Goal: Task Accomplishment & Management: Manage account settings

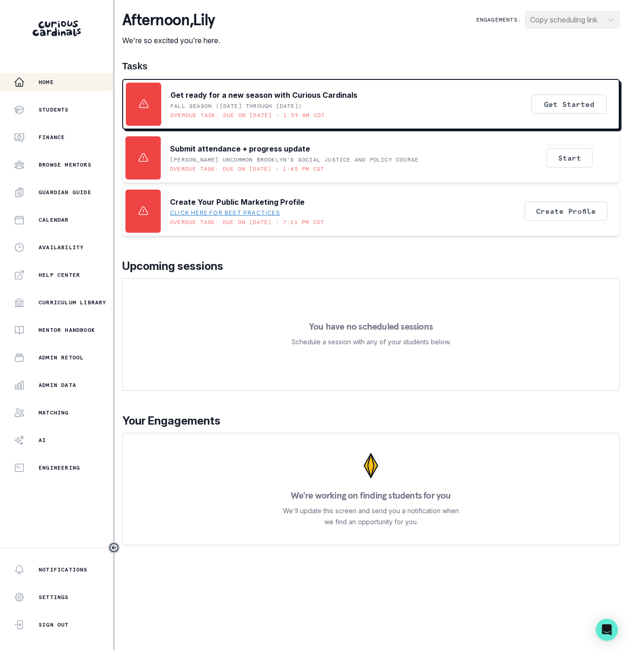
click at [52, 375] on div "Home Students Finance Browse Mentors Guardian Guide Calendar Availability Help …" at bounding box center [56, 275] width 113 height 404
click at [53, 382] on p "Admin Data" at bounding box center [58, 385] width 38 height 7
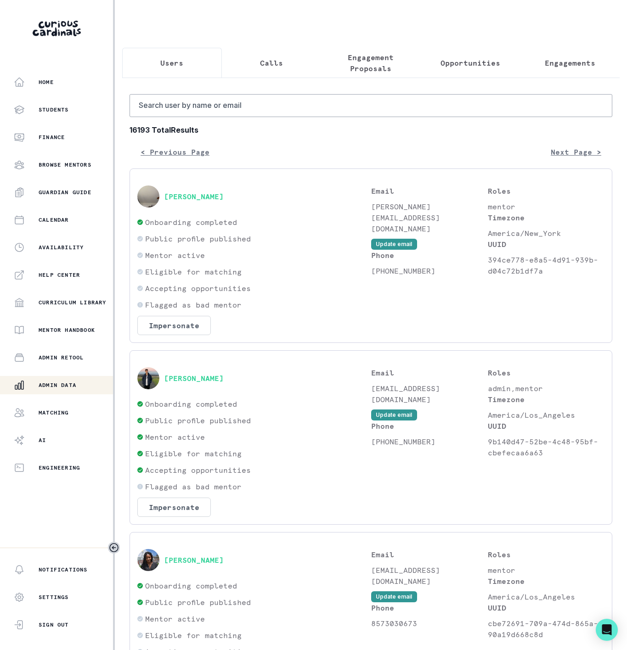
click at [375, 66] on p "Engagement Proposals" at bounding box center [371, 63] width 84 height 22
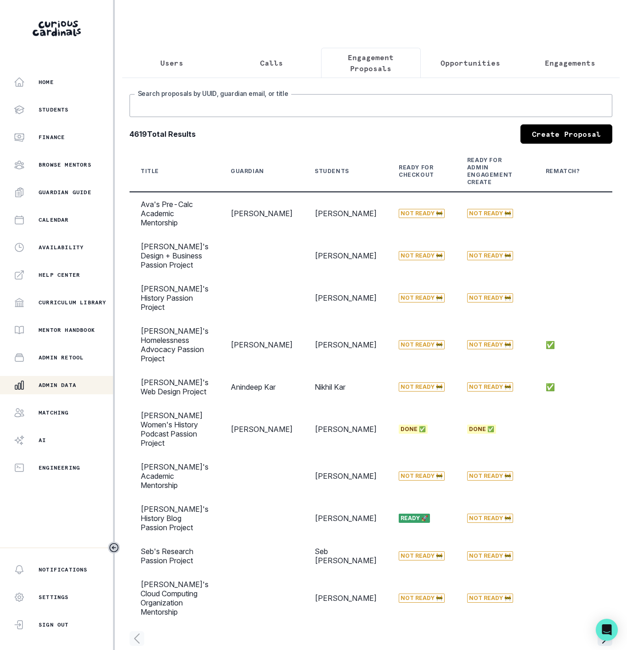
click at [191, 117] on input "Search proposals by UUID, guardian email, or title" at bounding box center [371, 105] width 483 height 23
type input "[PERSON_NAME]"
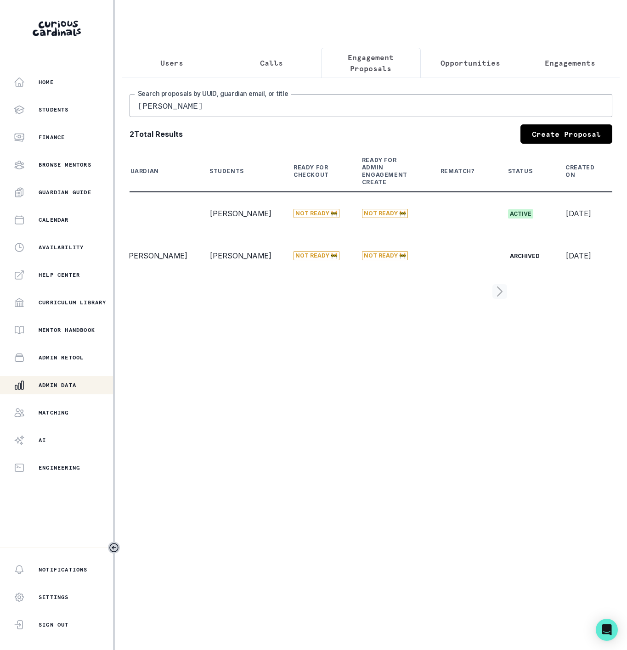
scroll to position [0, 135]
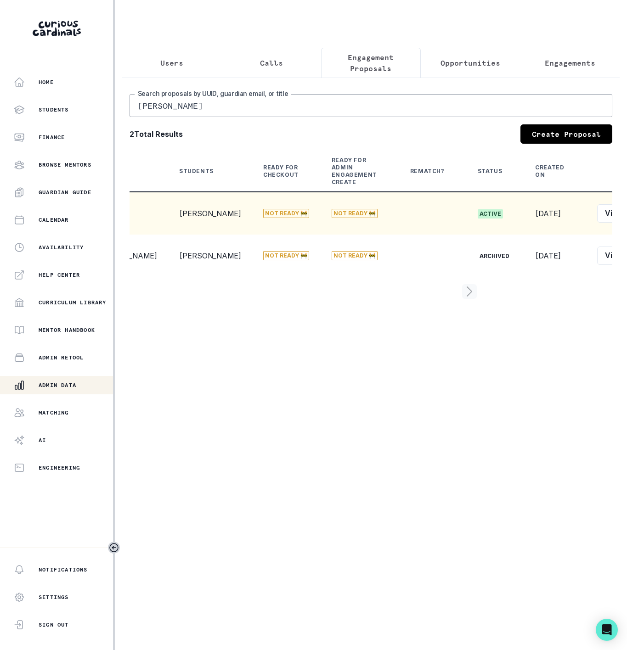
click at [597, 223] on button "View" at bounding box center [614, 213] width 34 height 18
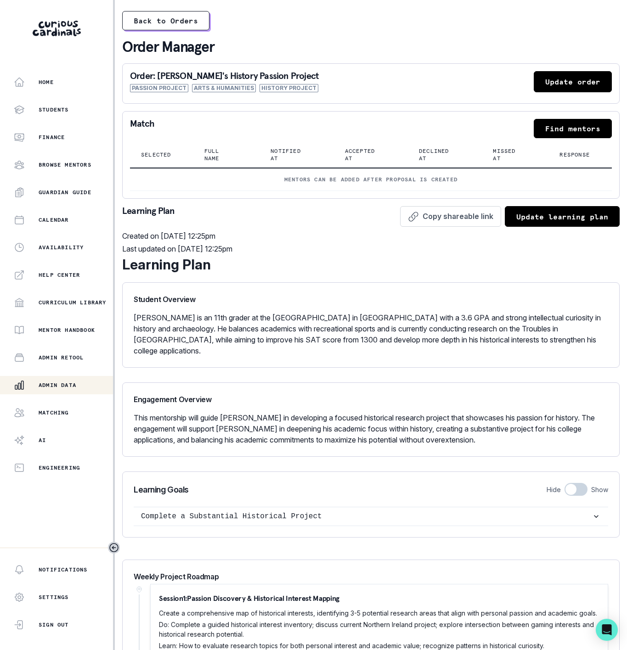
click at [547, 83] on button "Update order" at bounding box center [573, 81] width 78 height 21
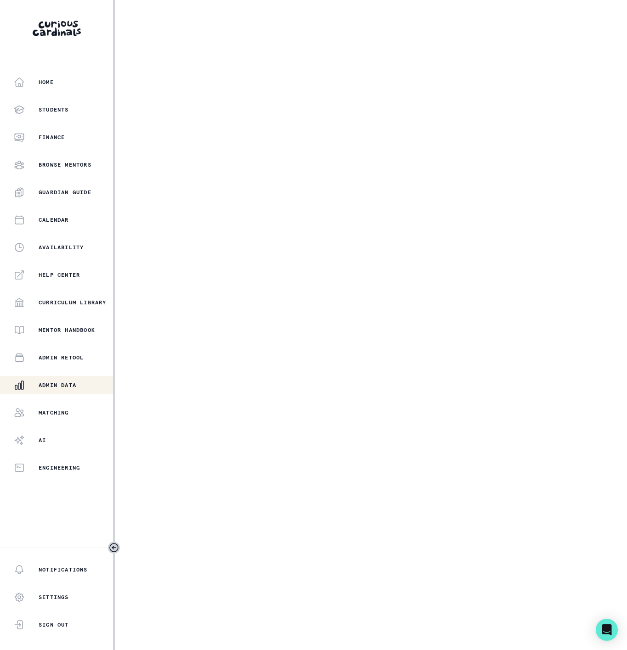
select select "17faa8e4-2b0e-4aee-abf5-4da8e9d87f5d"
select select "c28d0ee1-7657-4708-b8f4-97dafb79ba14"
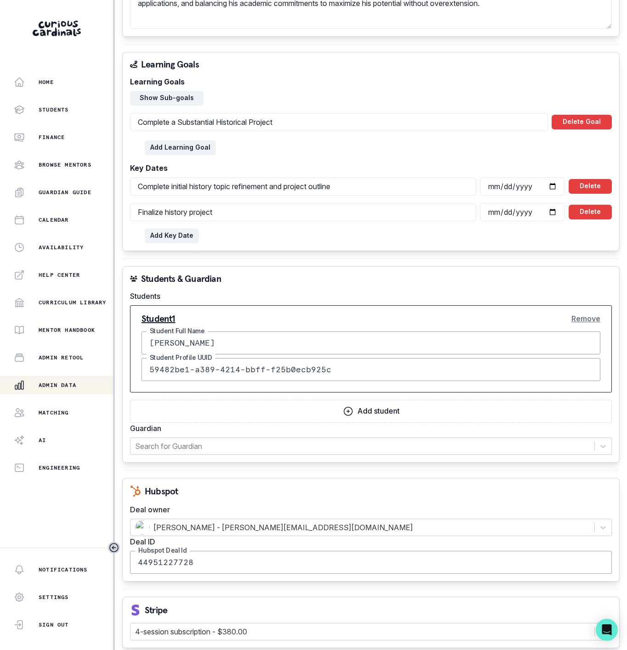
scroll to position [695, 0]
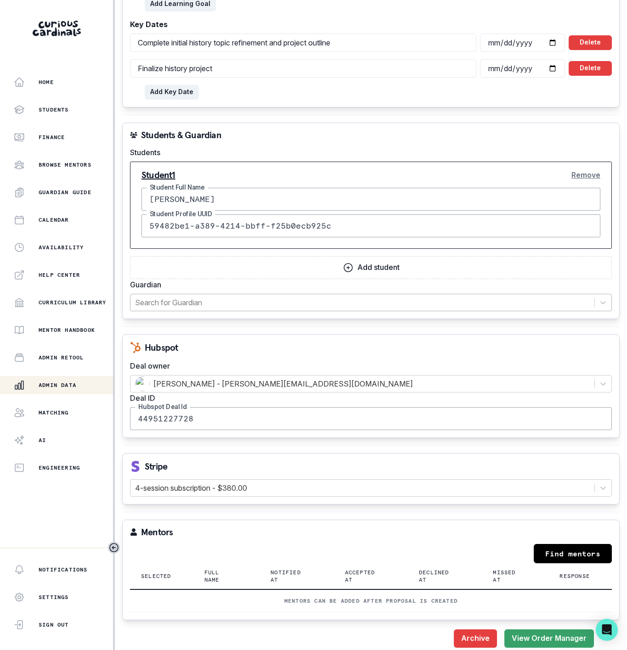
click at [215, 296] on div at bounding box center [362, 302] width 455 height 13
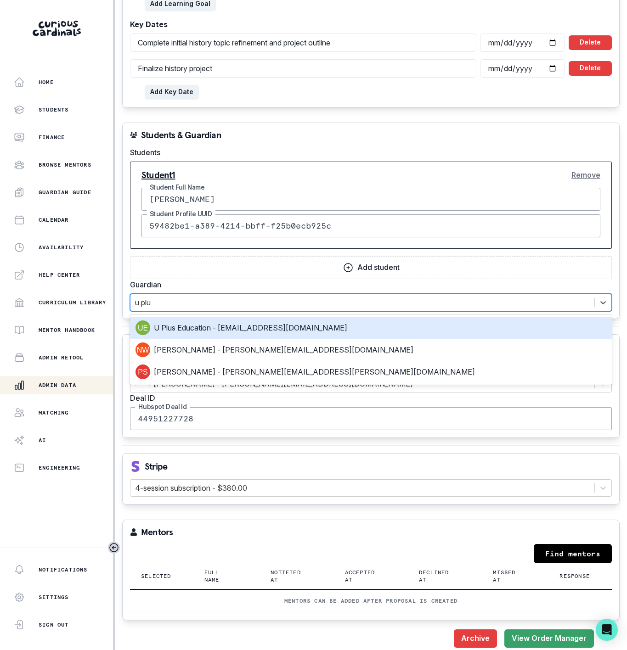
type input "u plus"
click at [192, 321] on div "U Plus Education - [EMAIL_ADDRESS][DOMAIN_NAME]" at bounding box center [370, 328] width 471 height 15
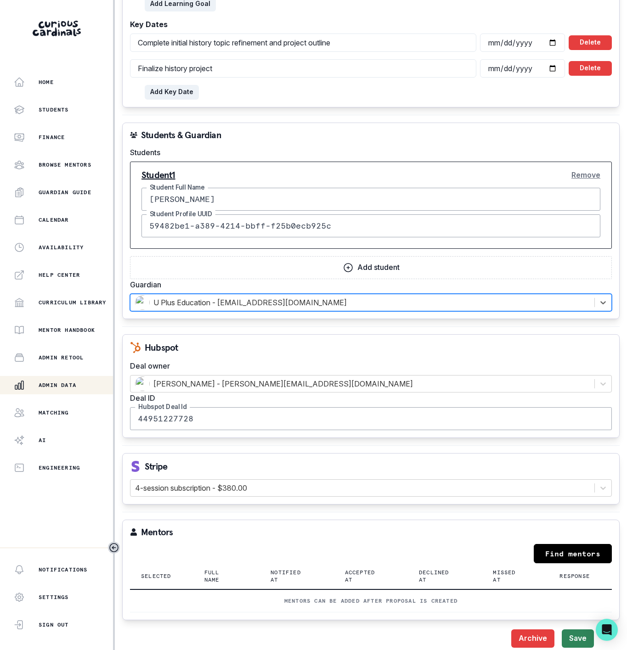
click at [564, 631] on button "Save" at bounding box center [578, 639] width 32 height 18
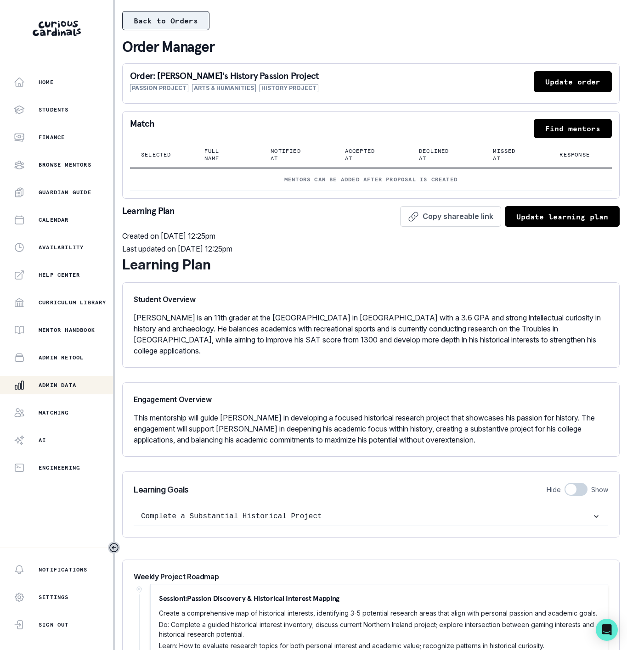
click at [145, 24] on button "Back to Orders" at bounding box center [165, 20] width 87 height 19
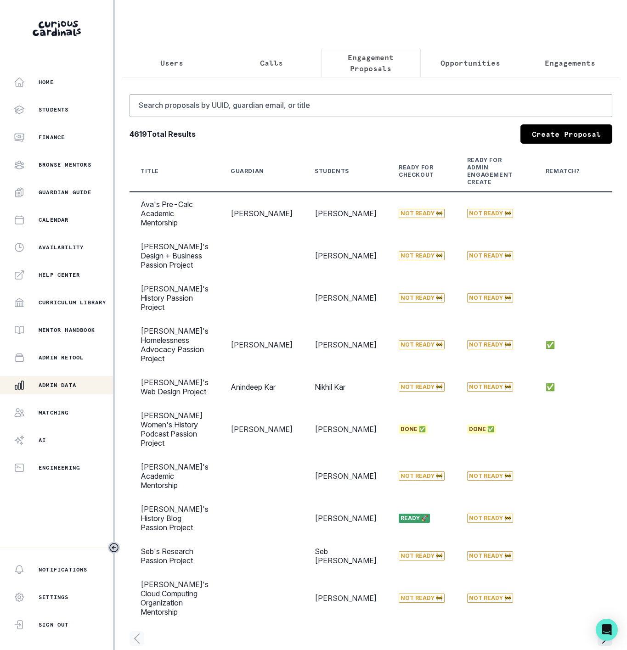
click at [58, 389] on div "Admin Data" at bounding box center [63, 385] width 99 height 11
click at [216, 115] on input "Search proposals by UUID, guardian email, or title" at bounding box center [371, 105] width 483 height 23
type input "[PERSON_NAME]"
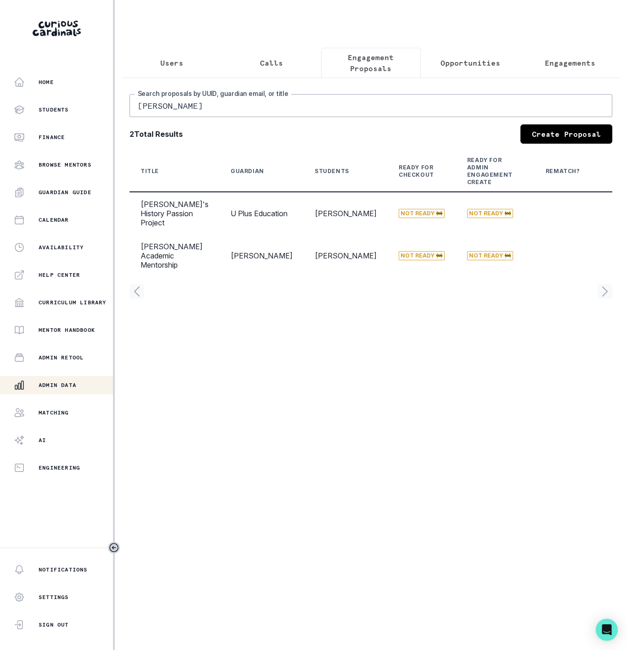
click at [60, 389] on p "Admin Data" at bounding box center [58, 385] width 38 height 7
click at [546, 67] on p "Engagements" at bounding box center [570, 62] width 51 height 11
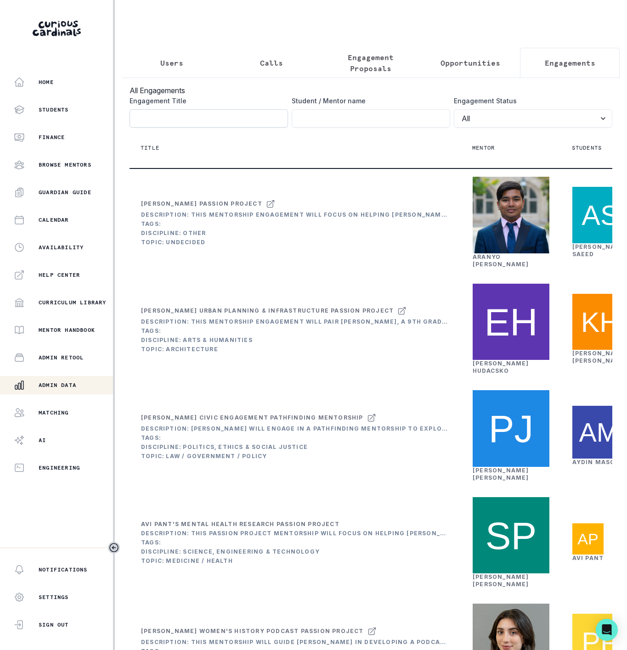
click at [161, 120] on input "Engagement Title" at bounding box center [209, 118] width 158 height 18
paste input "[PERSON_NAME]'s Content Creation Passion Project"
type input "[PERSON_NAME]'s Content Creation Passion Project"
click button "submit" at bounding box center [0, 0] width 0 height 0
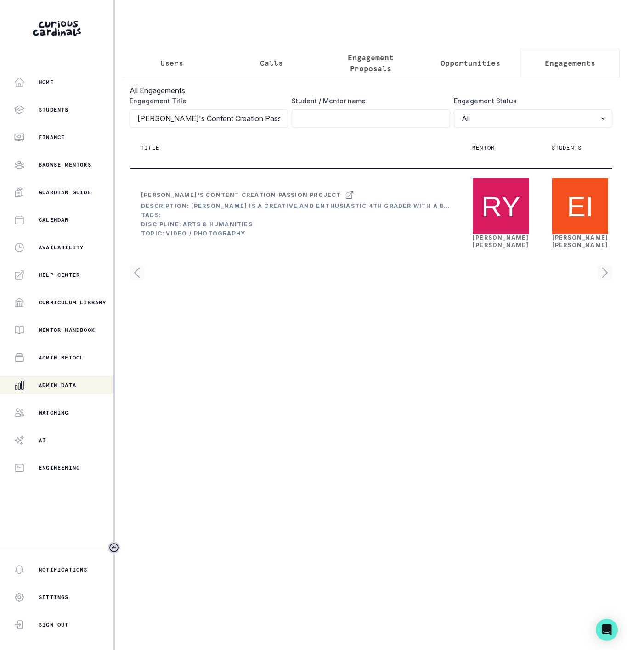
scroll to position [0, 182]
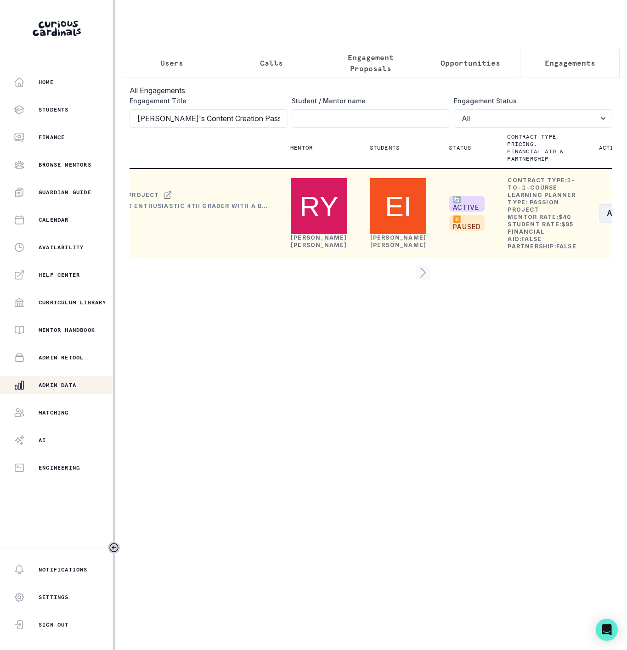
click at [599, 223] on button "Actions" at bounding box center [626, 213] width 55 height 18
click at [543, 282] on button "Edit" at bounding box center [550, 281] width 102 height 15
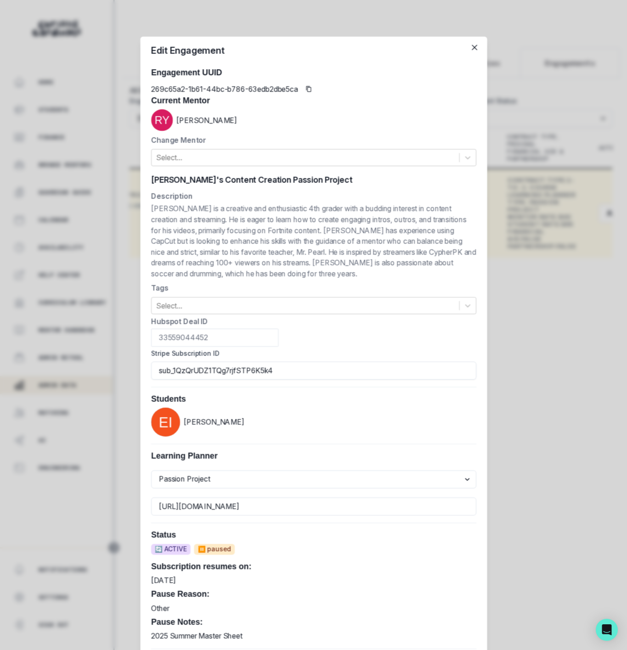
scroll to position [0, 167]
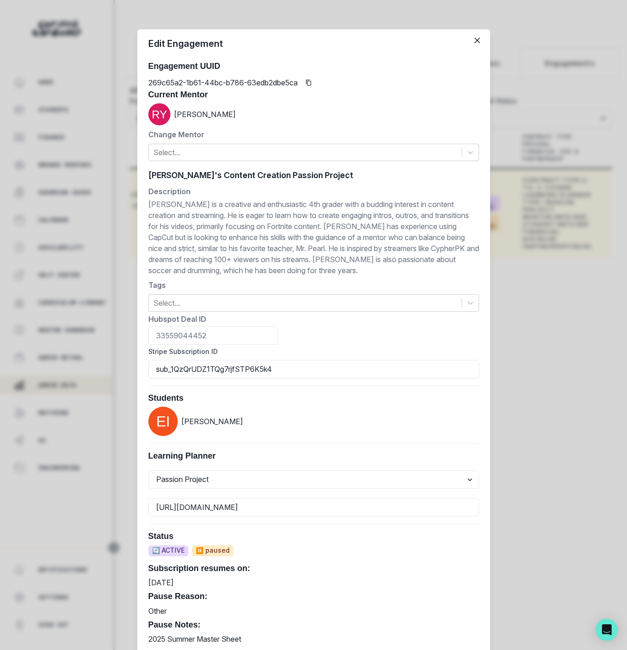
drag, startPoint x: 266, startPoint y: 367, endPoint x: 103, endPoint y: 349, distance: 164.1
click at [100, 364] on div "Edit Engagement Engagement UUID 269c65a2-1b61-44bc-b786-63edb2dbe5ca Current Me…" at bounding box center [313, 325] width 627 height 650
click at [91, 141] on div "Edit Engagement Engagement UUID 269c65a2-1b61-44bc-b786-63edb2dbe5ca Current Me…" at bounding box center [313, 325] width 627 height 650
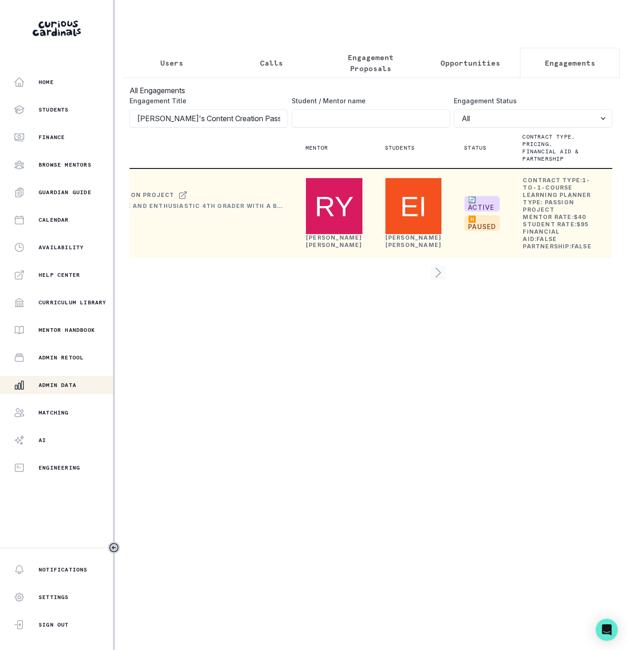
click at [317, 248] on link "[PERSON_NAME]" at bounding box center [334, 241] width 56 height 14
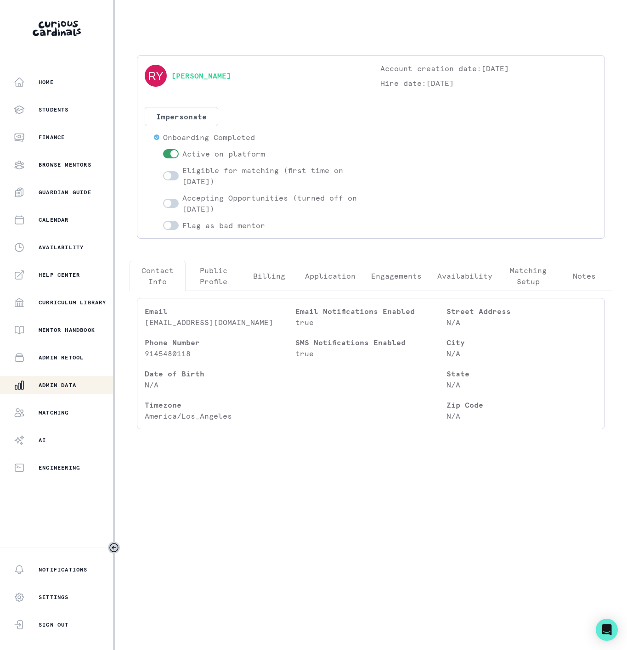
click at [408, 282] on p "Engagements" at bounding box center [396, 276] width 51 height 11
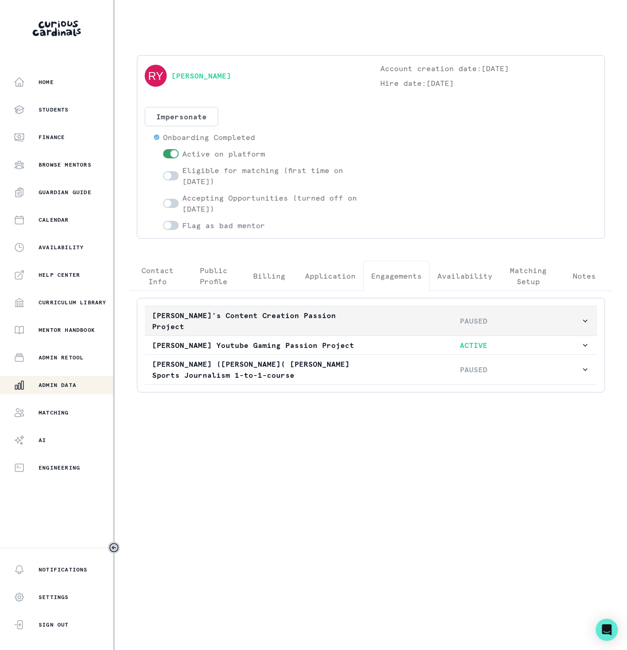
click at [363, 310] on button "[PERSON_NAME]'s Content Creation Passion Project PAUSED" at bounding box center [371, 320] width 452 height 29
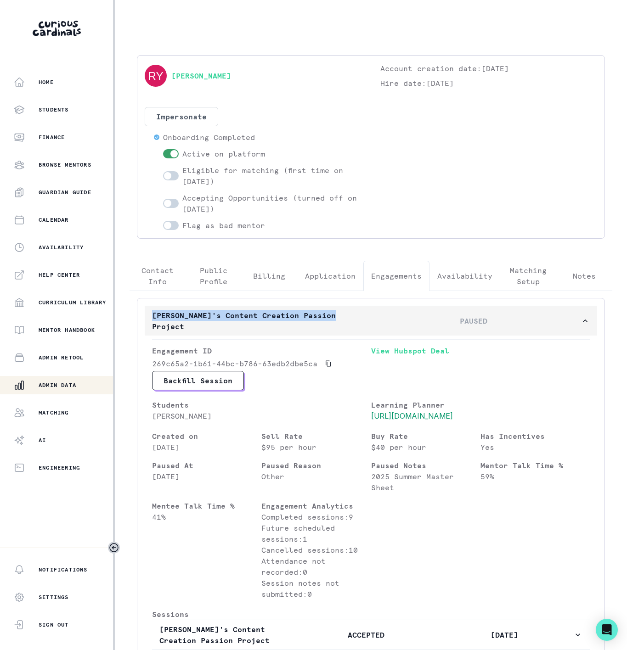
drag, startPoint x: 143, startPoint y: 310, endPoint x: 336, endPoint y: 321, distance: 193.2
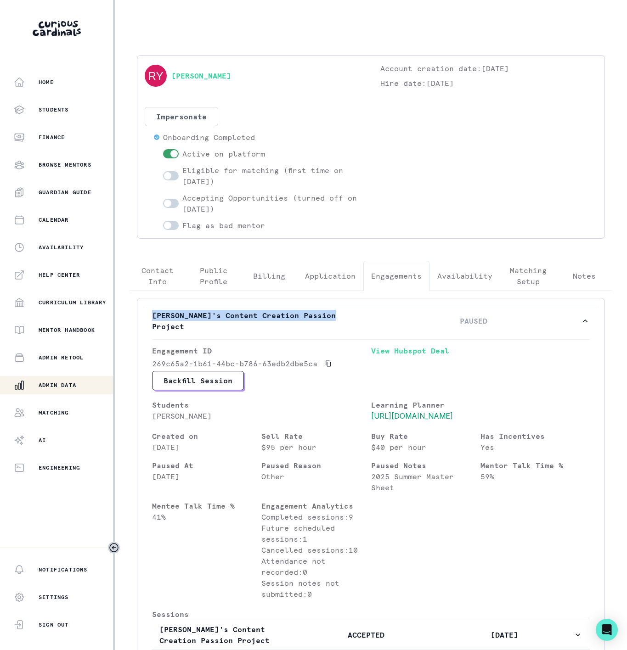
copy p "[PERSON_NAME]'s Content Creation Passion Project"
click at [65, 385] on p "Admin Data" at bounding box center [58, 385] width 38 height 7
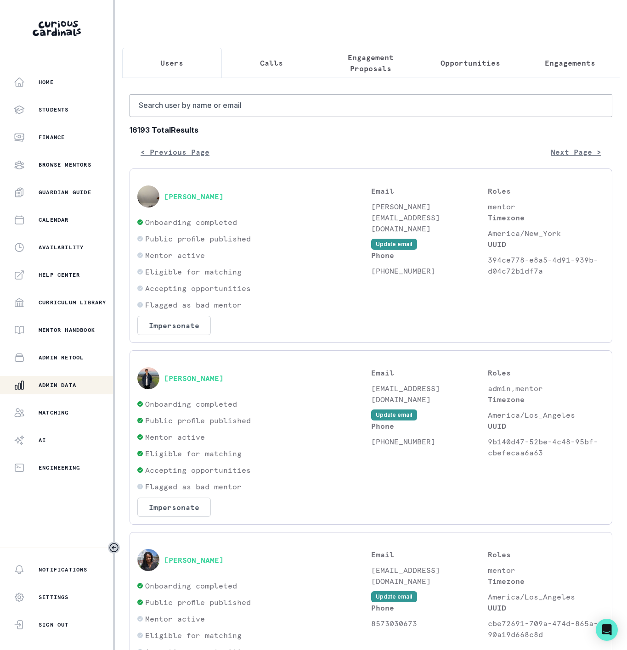
click at [545, 62] on p "Engagements" at bounding box center [570, 62] width 51 height 11
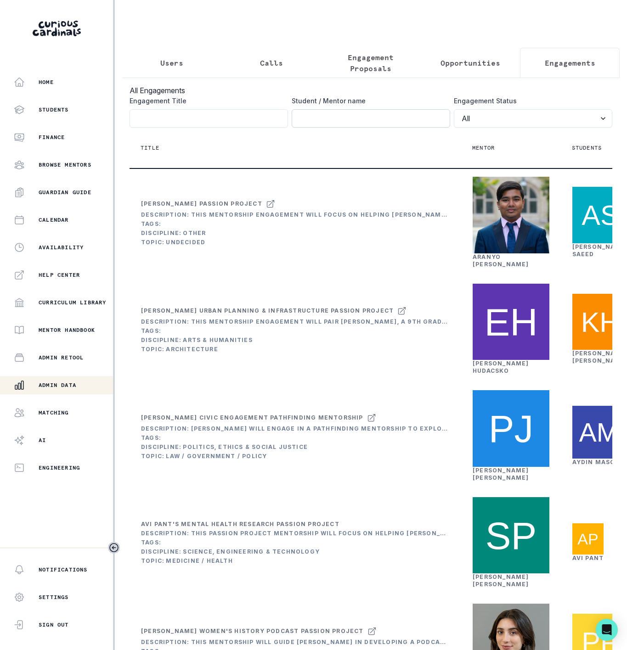
click at [331, 127] on input "Engagement Title" at bounding box center [371, 118] width 158 height 18
click at [202, 128] on input "Engagement Title" at bounding box center [209, 118] width 158 height 18
paste input "[PERSON_NAME]'s Content Creation Passion Project"
type input "[PERSON_NAME]'s Content Creation Passion Project"
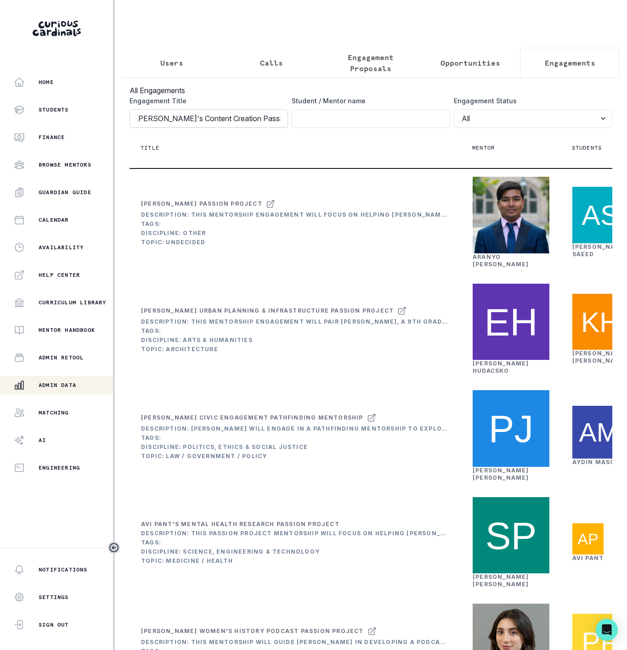
click button "submit" at bounding box center [0, 0] width 0 height 0
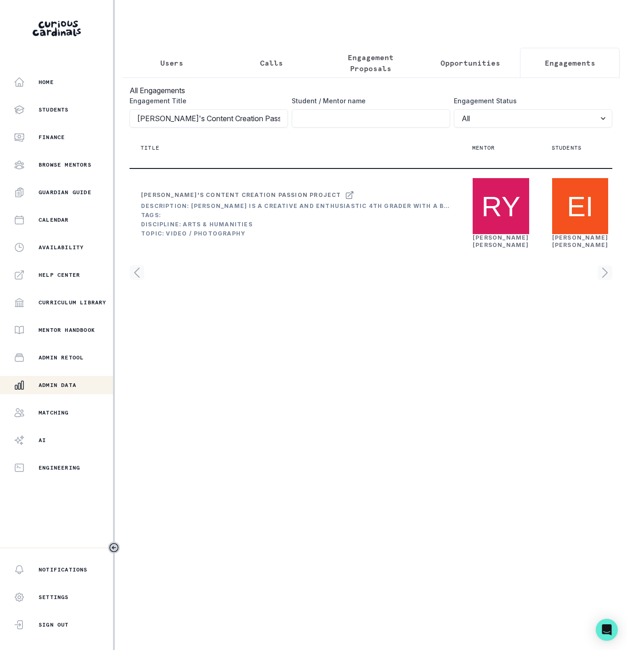
scroll to position [0, 182]
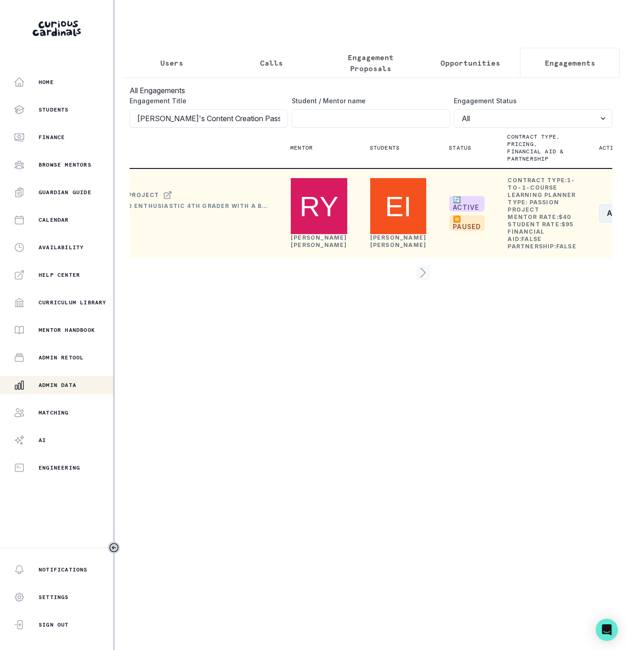
click at [599, 223] on button "Actions" at bounding box center [626, 213] width 55 height 18
click at [521, 279] on button "Edit" at bounding box center [550, 281] width 102 height 15
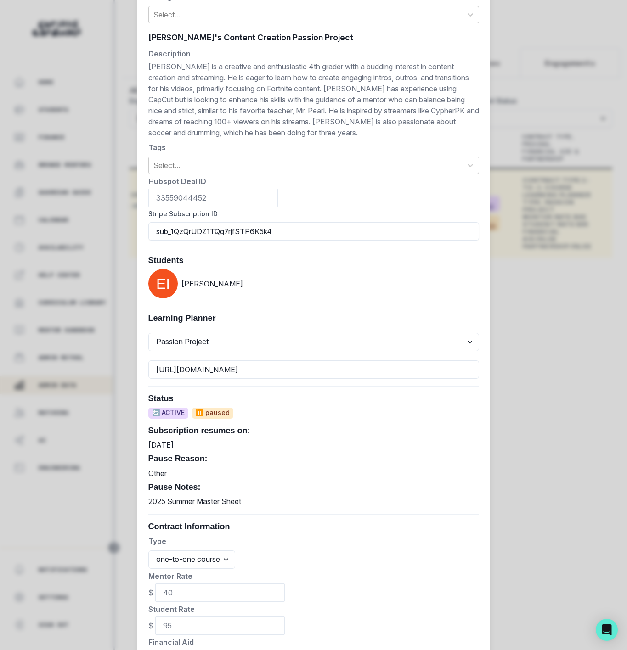
scroll to position [271, 0]
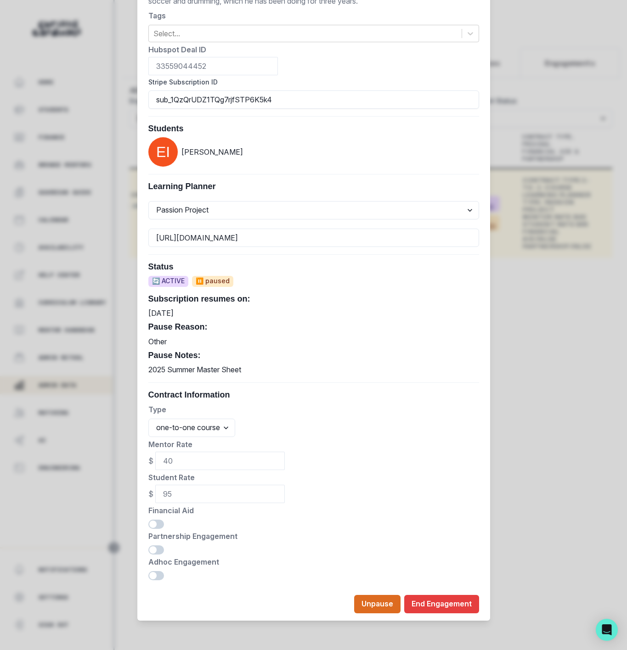
drag, startPoint x: 158, startPoint y: 98, endPoint x: 59, endPoint y: 98, distance: 98.3
click at [59, 98] on div "Edit Engagement Engagement UUID 269c65a2-1b61-44bc-b786-63edb2dbe5ca Current Me…" at bounding box center [313, 325] width 627 height 650
click at [378, 604] on button "Unpause" at bounding box center [377, 604] width 46 height 18
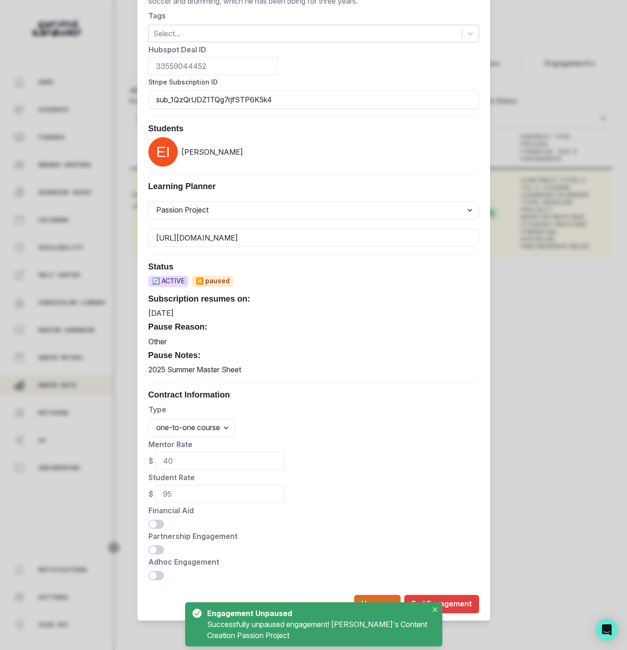
click at [316, 470] on div "$ 40" at bounding box center [313, 461] width 331 height 18
click at [533, 434] on div "Edit Engagement Engagement UUID 269c65a2-1b61-44bc-b786-63edb2dbe5ca Current Me…" at bounding box center [313, 325] width 627 height 650
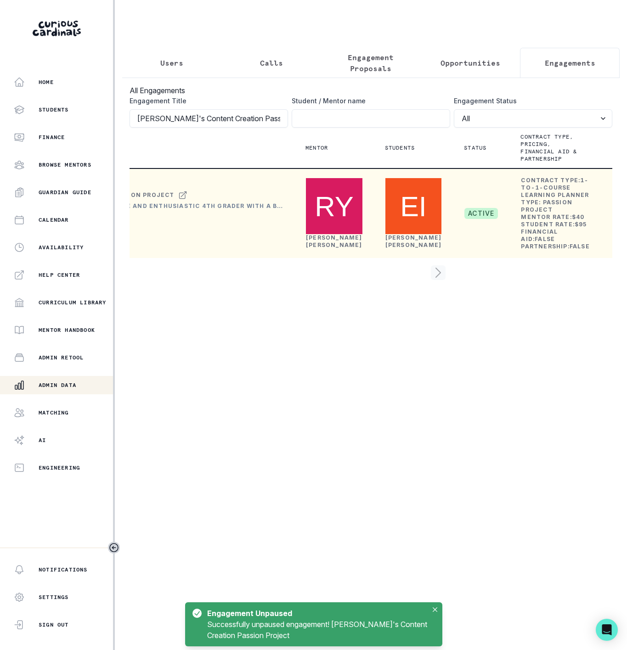
click at [518, 280] on button "Edit" at bounding box center [563, 281] width 102 height 15
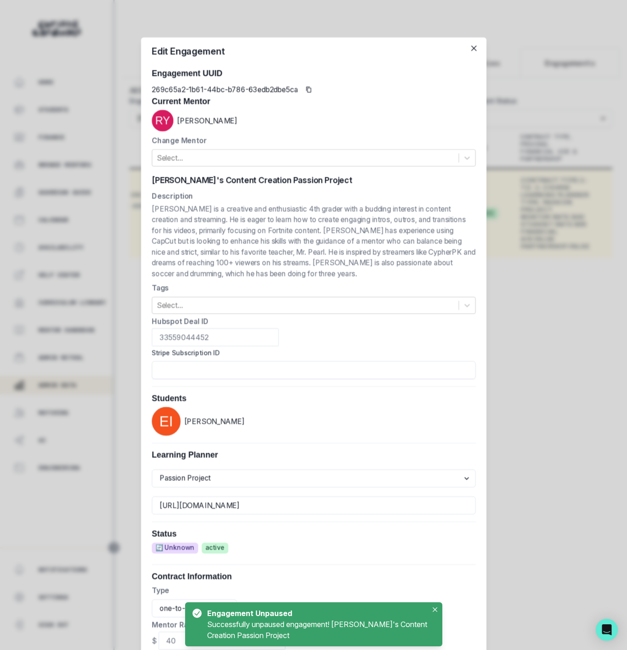
scroll to position [0, 164]
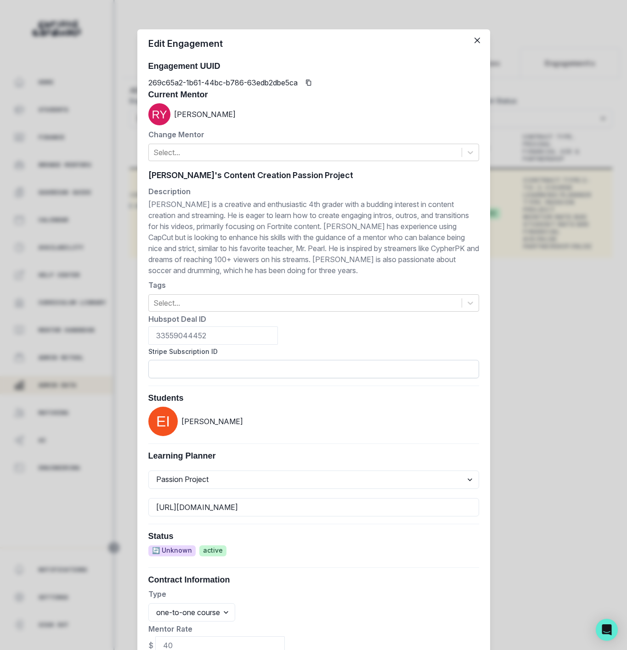
drag, startPoint x: 165, startPoint y: 367, endPoint x: 168, endPoint y: 361, distance: 6.2
click at [165, 367] on input "Stripe Subscription ID" at bounding box center [313, 369] width 331 height 18
paste input "sub_1QzQrUDZ1TQg7rjfSTP6K5k4"
type input "sub_1QzQrUDZ1TQg7rjfSTP6K5k4"
